Goal: Task Accomplishment & Management: Use online tool/utility

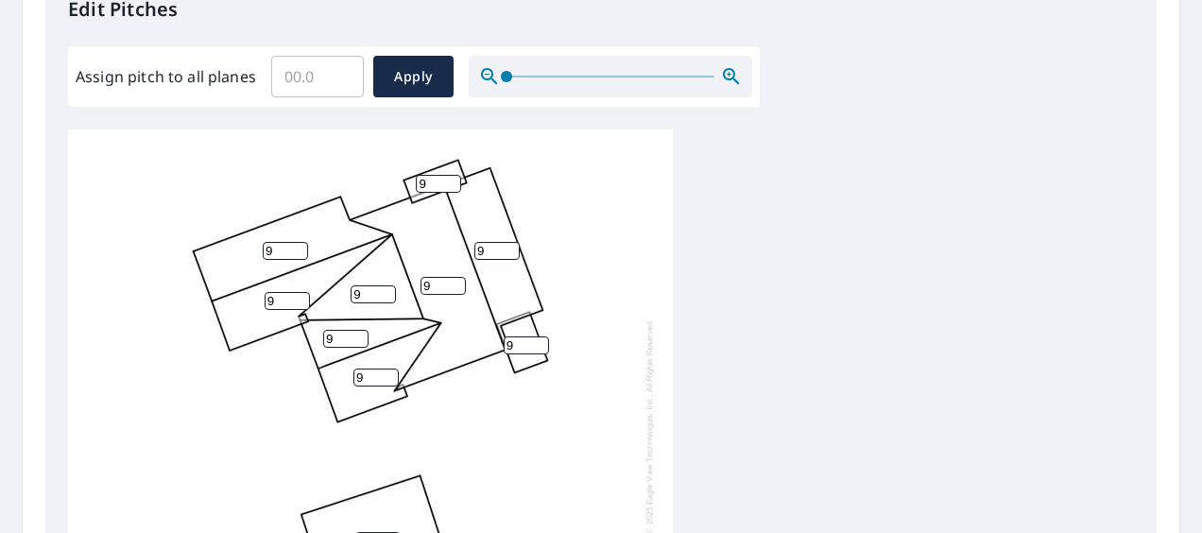
scroll to position [567, 0]
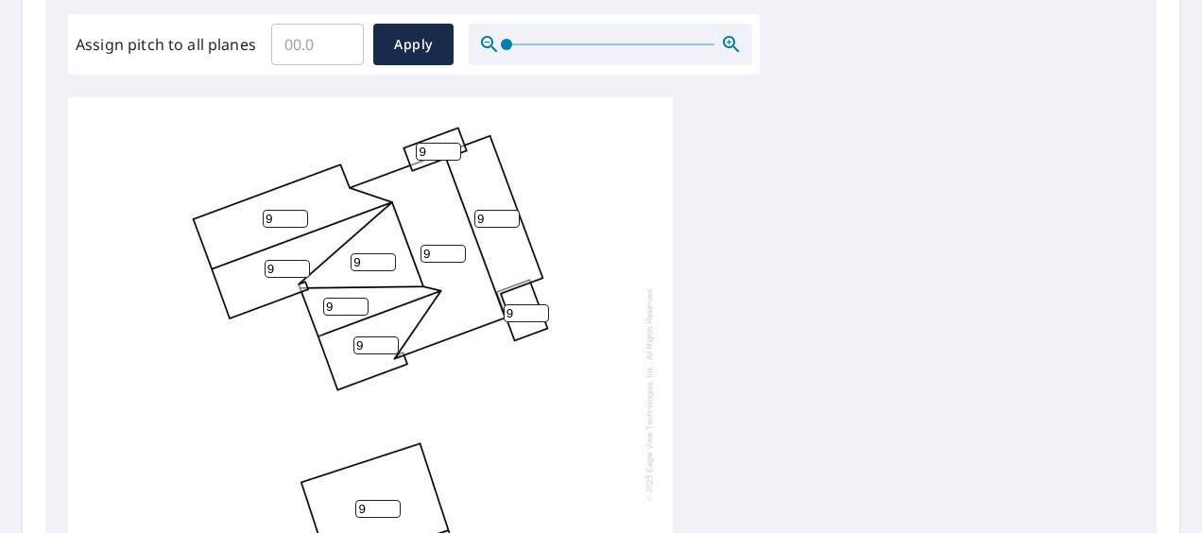
click at [334, 57] on input "Assign pitch to all planes" at bounding box center [317, 44] width 93 height 53
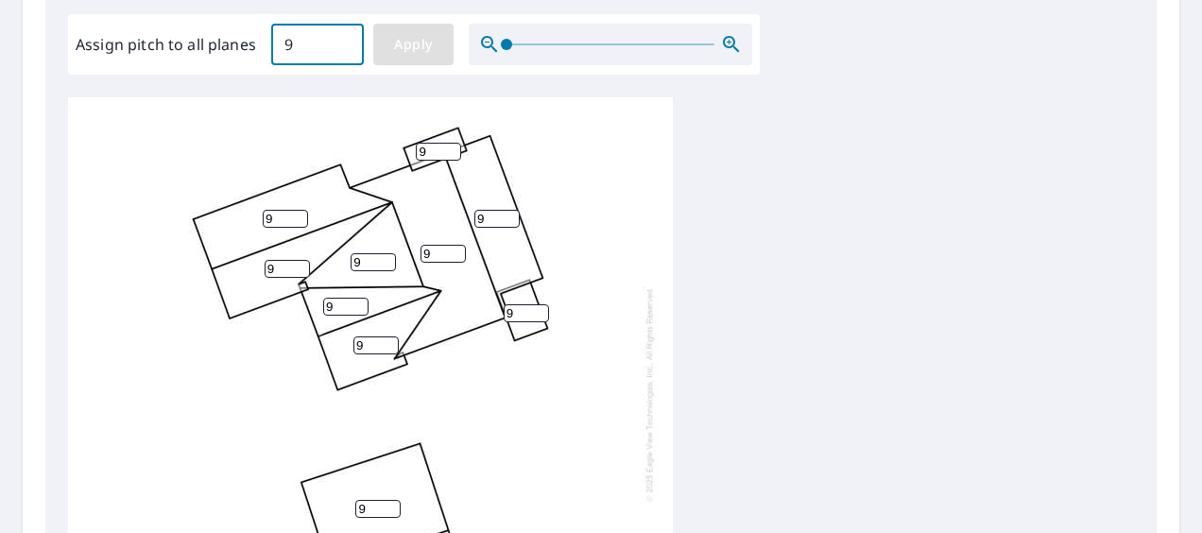
type input "9"
click at [425, 37] on span "Apply" at bounding box center [413, 45] width 50 height 24
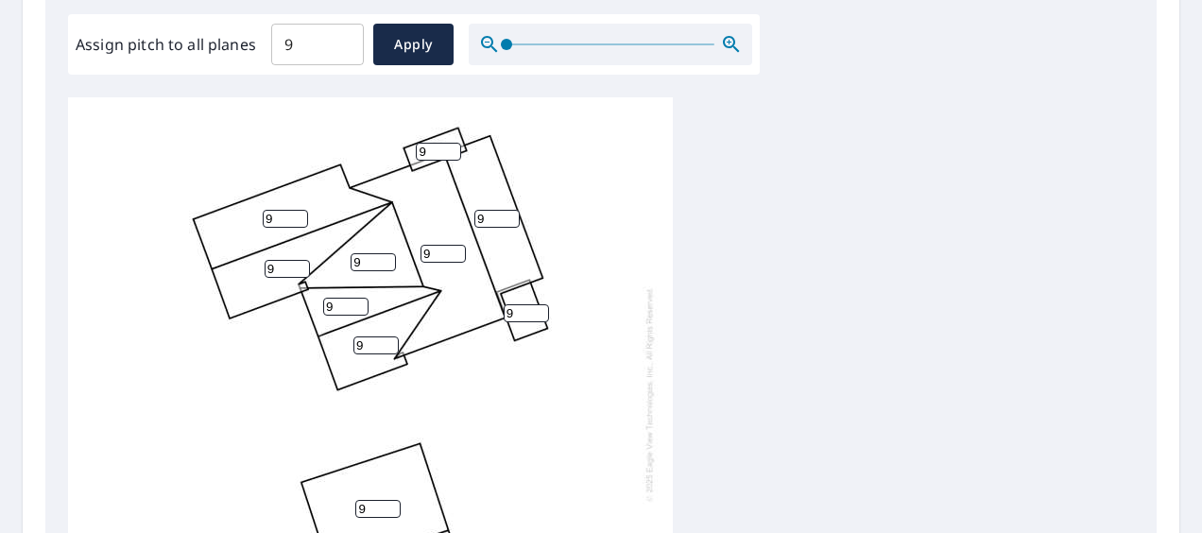
click at [436, 145] on input "9" at bounding box center [438, 152] width 45 height 18
type input "3"
type input "4"
click at [527, 316] on input "9" at bounding box center [526, 313] width 45 height 18
type input "4"
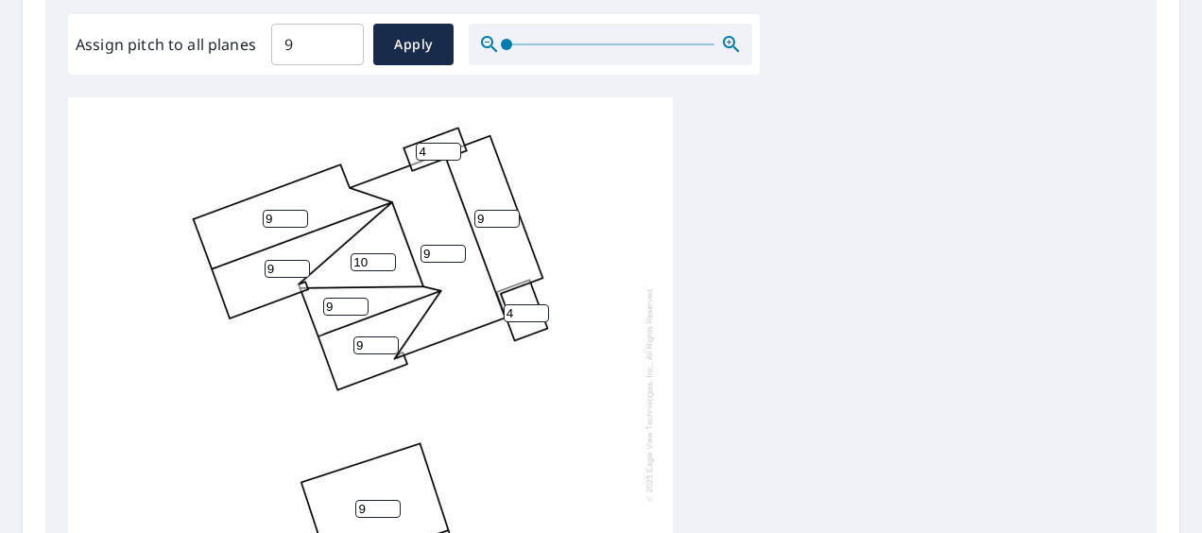
click at [385, 258] on input "10" at bounding box center [372, 262] width 45 height 18
type input "1"
type input "3"
click at [517, 385] on div "9 9 9 9 9 9 3 9 9 9 4 4 9" at bounding box center [370, 393] width 605 height 593
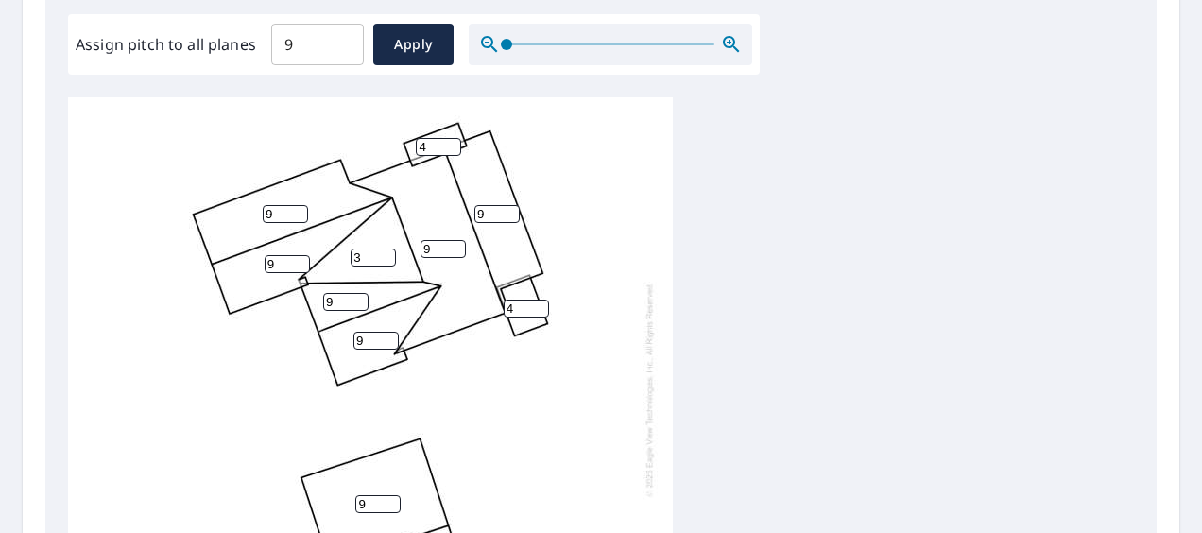
scroll to position [850, 0]
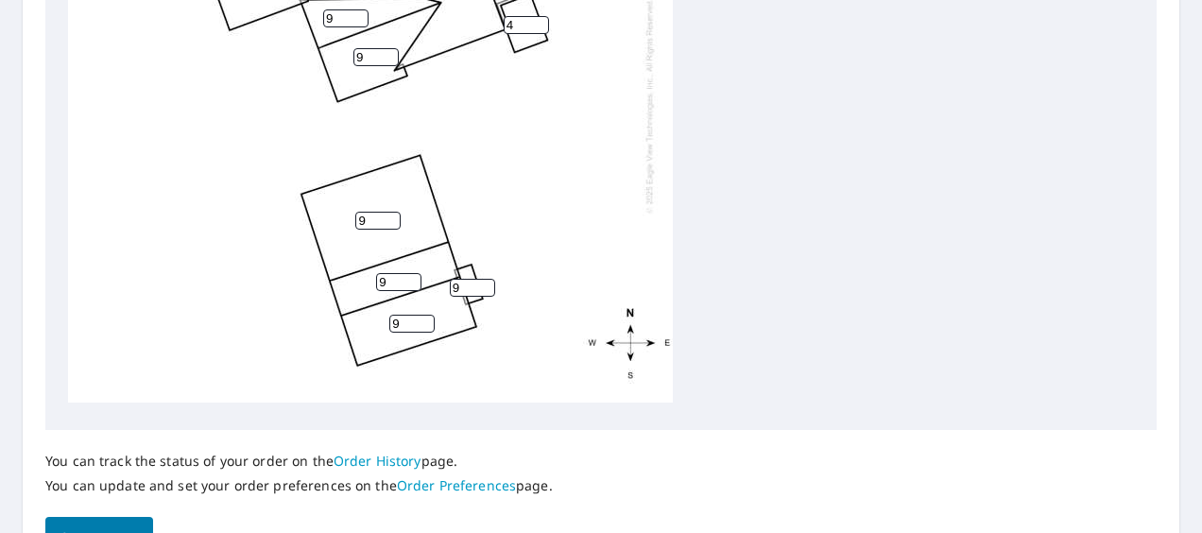
click at [374, 212] on input "9" at bounding box center [377, 221] width 45 height 18
type input "3"
click at [472, 279] on input "9" at bounding box center [472, 288] width 45 height 18
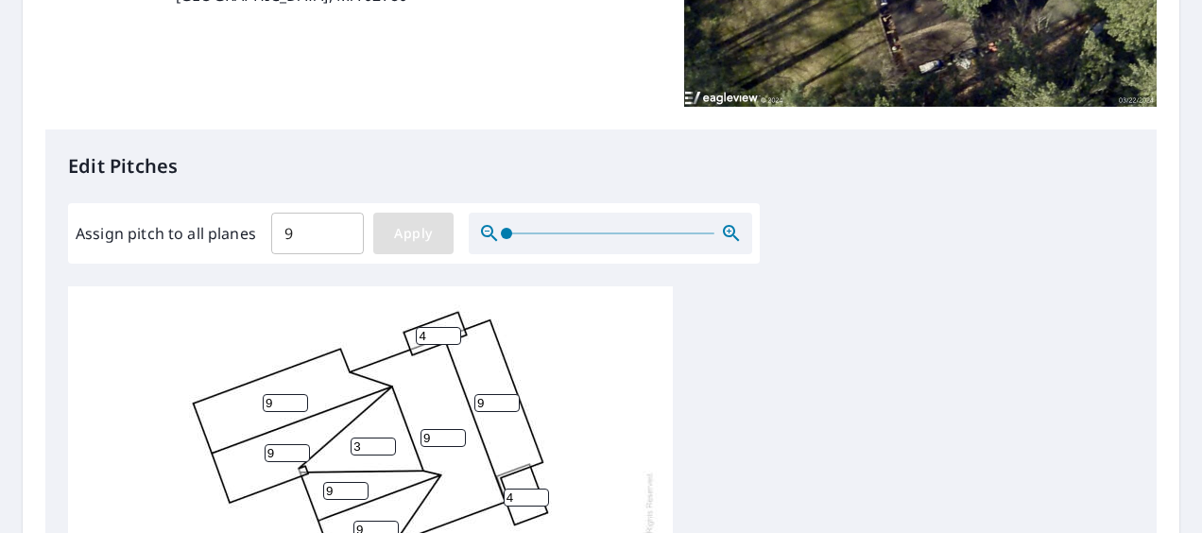
type input "3"
click at [431, 231] on span "Apply" at bounding box center [413, 234] width 50 height 24
type input "9"
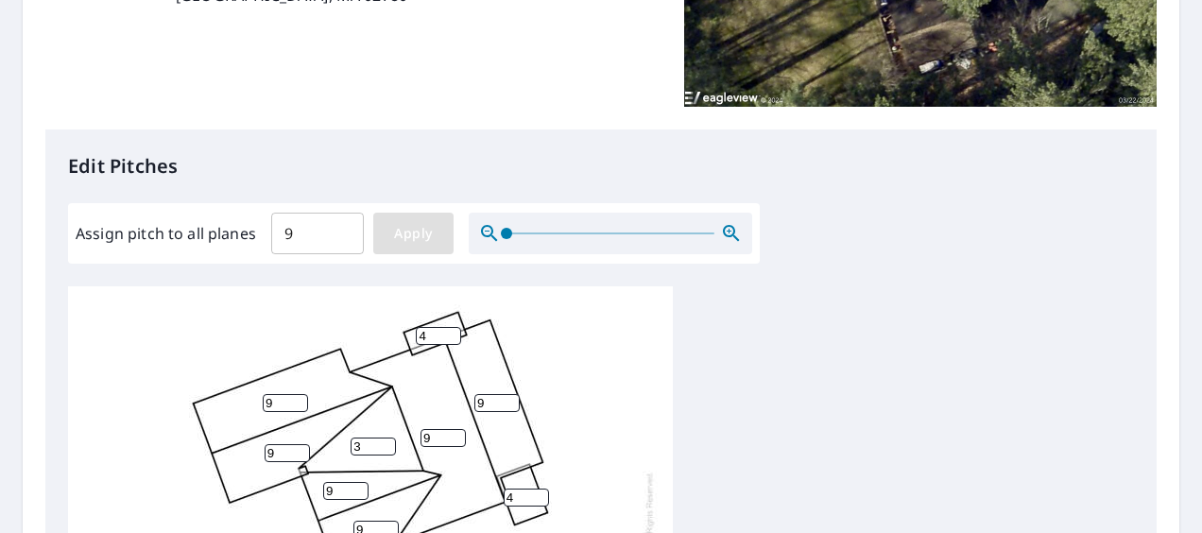
type input "9"
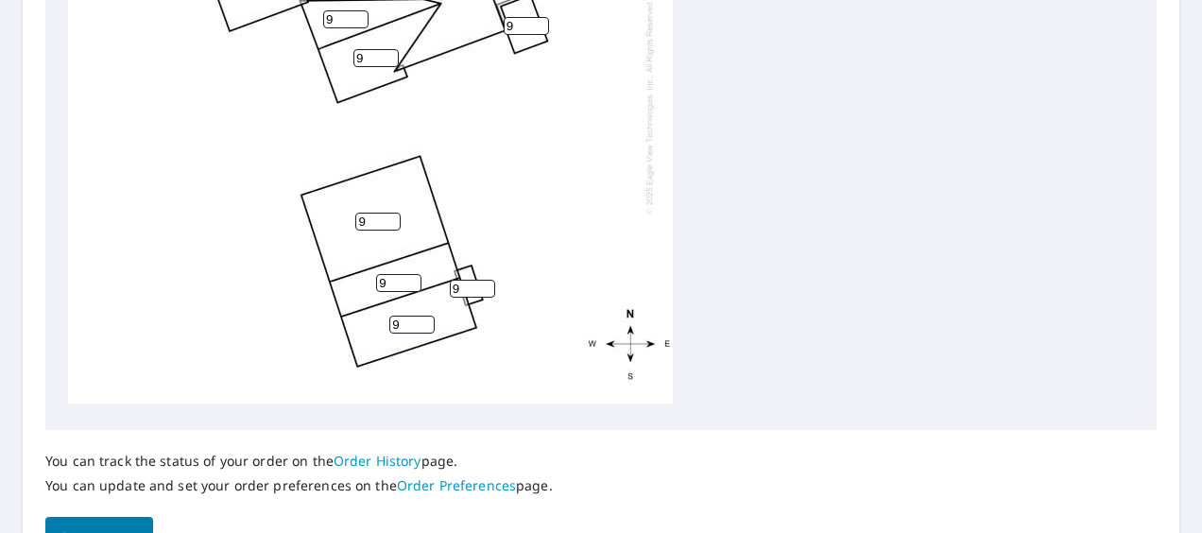
scroll to position [0, 0]
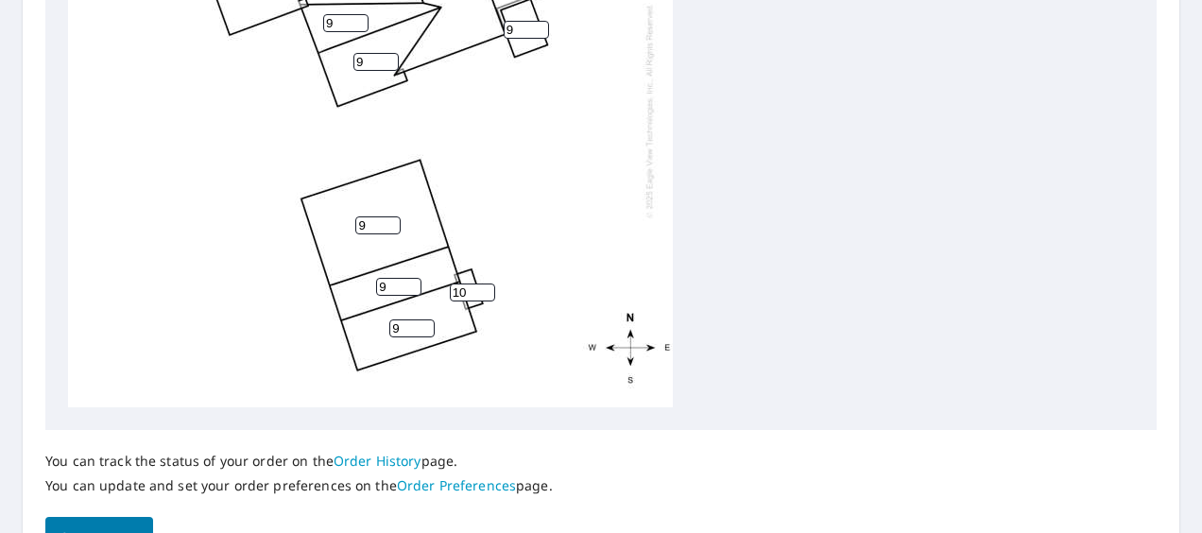
click at [478, 291] on input "10" at bounding box center [472, 292] width 45 height 18
drag, startPoint x: 469, startPoint y: 290, endPoint x: 444, endPoint y: 291, distance: 24.6
click at [453, 290] on input "10" at bounding box center [472, 292] width 45 height 18
type input "3"
drag, startPoint x: 365, startPoint y: 225, endPoint x: 316, endPoint y: 231, distance: 49.5
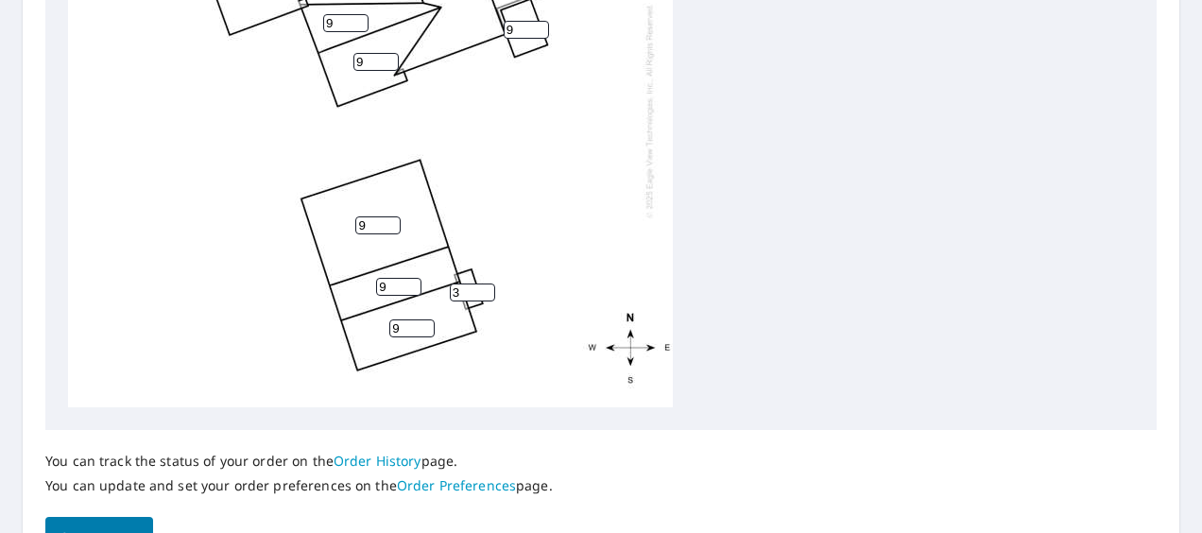
click at [340, 226] on div "9 9 9 9 9 9 9 9 9 9 9 9 3" at bounding box center [370, 110] width 605 height 593
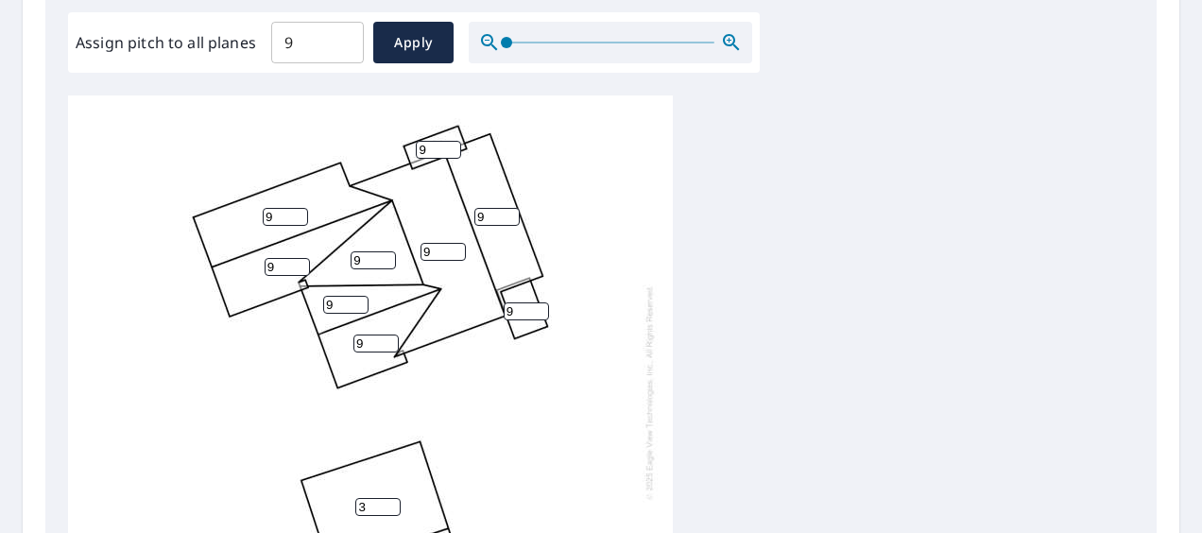
scroll to position [472, 0]
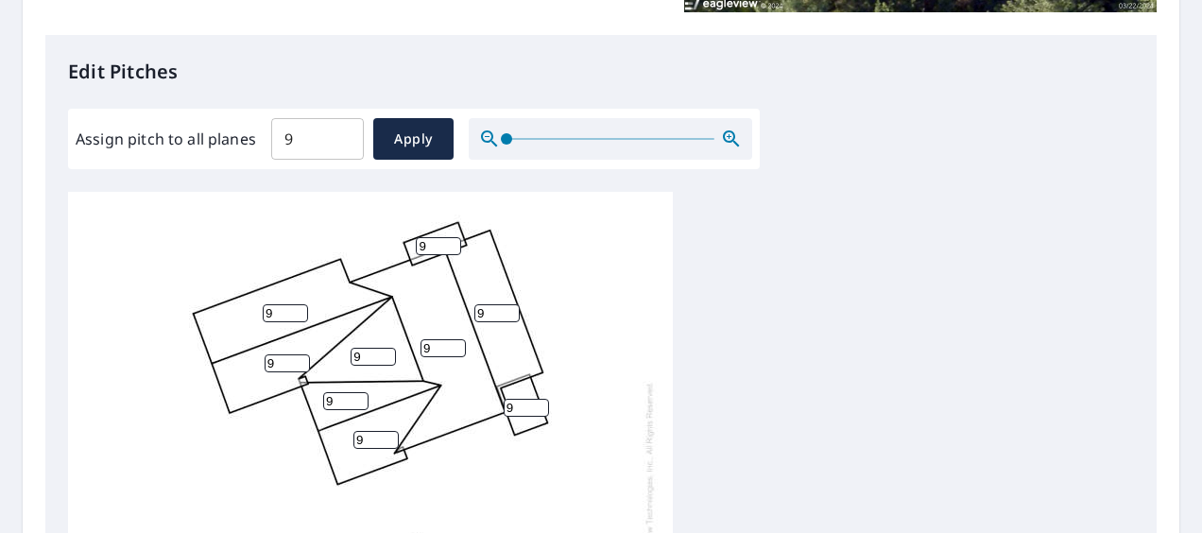
type input "3"
click at [516, 406] on input "9" at bounding box center [526, 408] width 45 height 18
type input "3"
click at [365, 355] on input "9" at bounding box center [372, 357] width 45 height 18
type input "3"
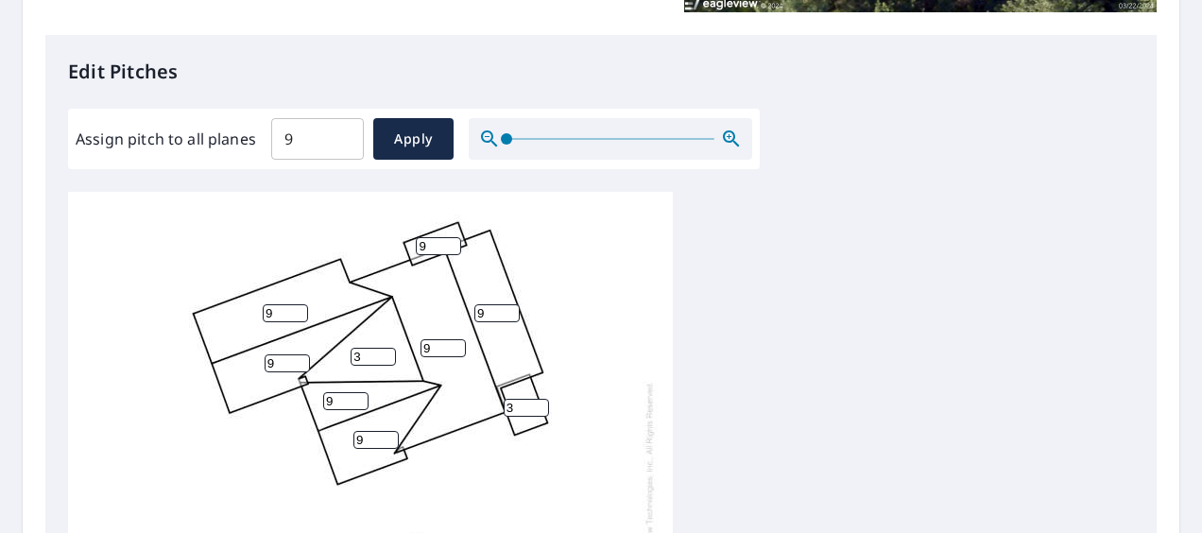
click at [436, 240] on input "9" at bounding box center [438, 246] width 45 height 18
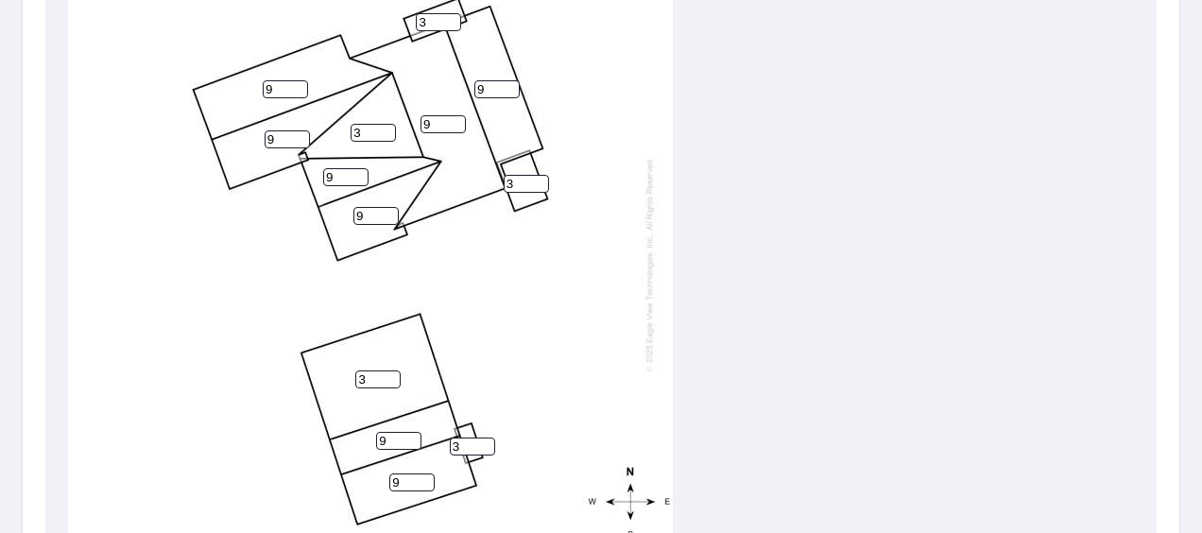
scroll to position [945, 0]
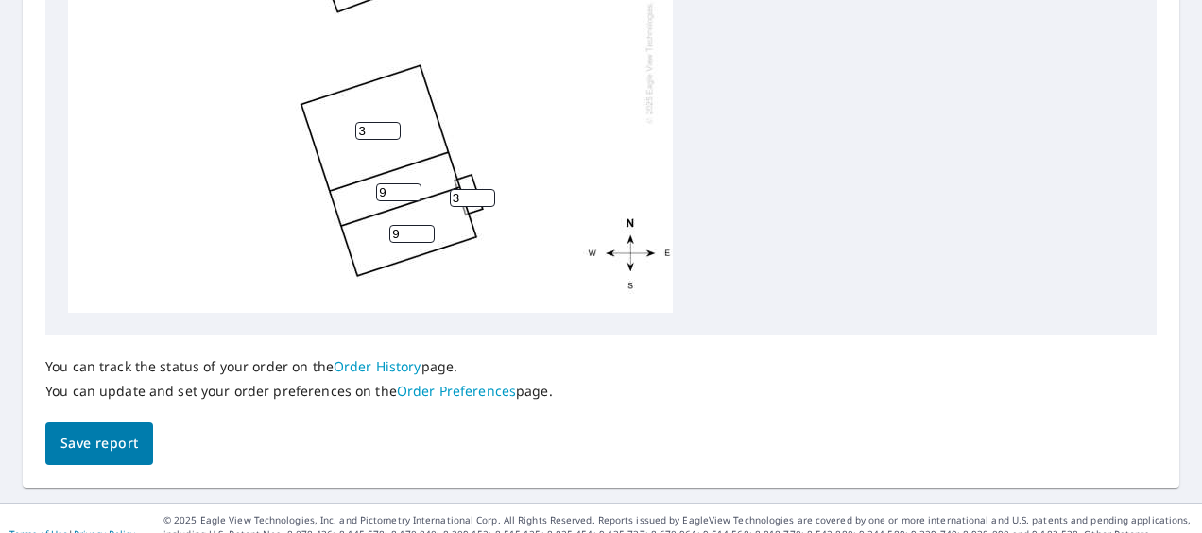
type input "3"
click at [117, 452] on span "Save report" at bounding box center [98, 444] width 77 height 24
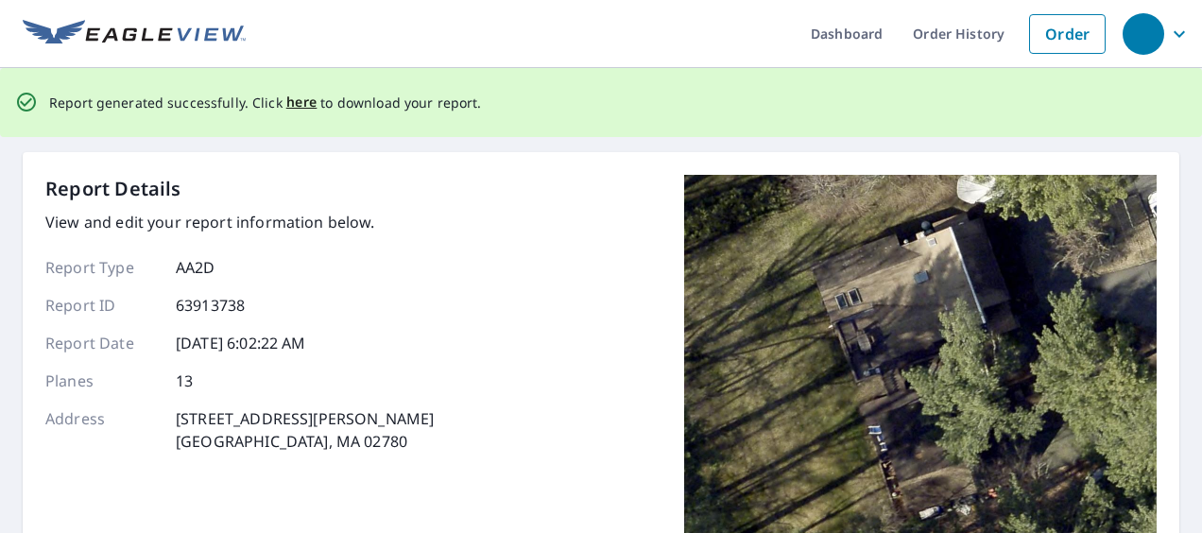
scroll to position [0, 0]
click at [293, 108] on span "here" at bounding box center [301, 104] width 31 height 24
